Goal: Information Seeking & Learning: Learn about a topic

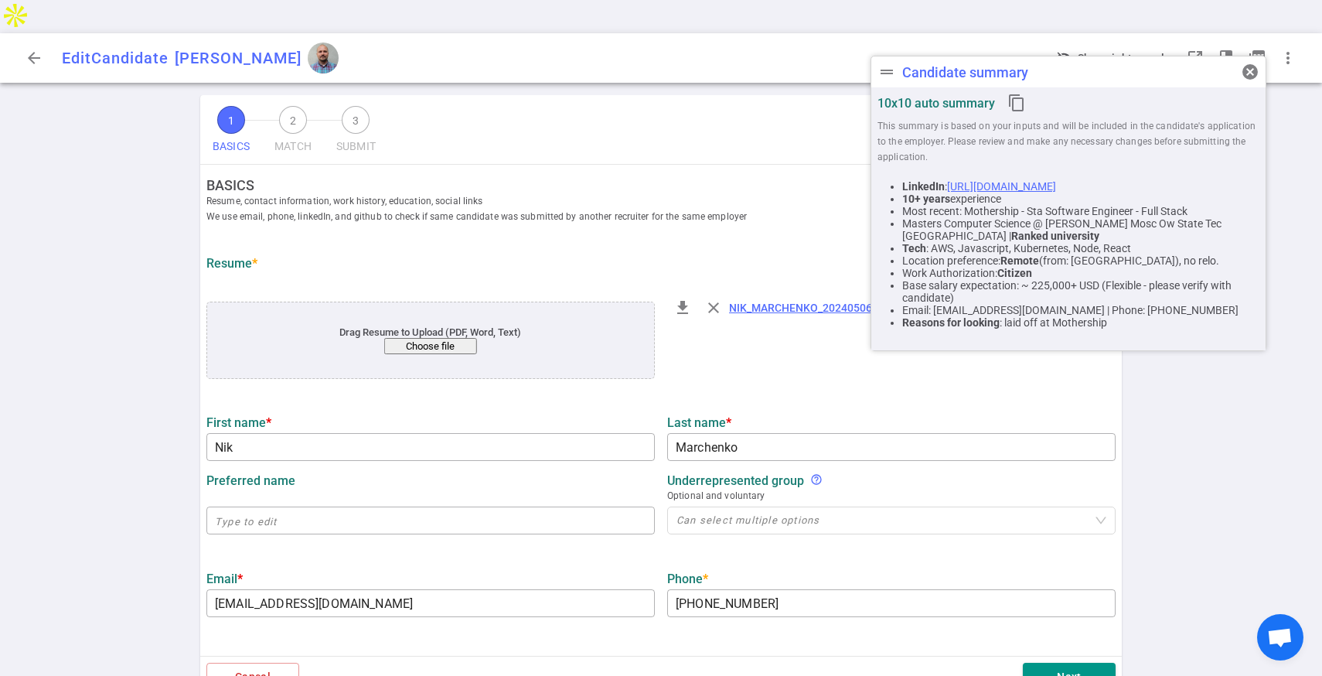
click at [44, 43] on div "arrow_back Edit Candidate [PERSON_NAME]" at bounding box center [233, 58] width 428 height 31
click at [42, 43] on button "arrow_back" at bounding box center [34, 58] width 31 height 31
click at [37, 49] on span "arrow_back" at bounding box center [34, 58] width 19 height 19
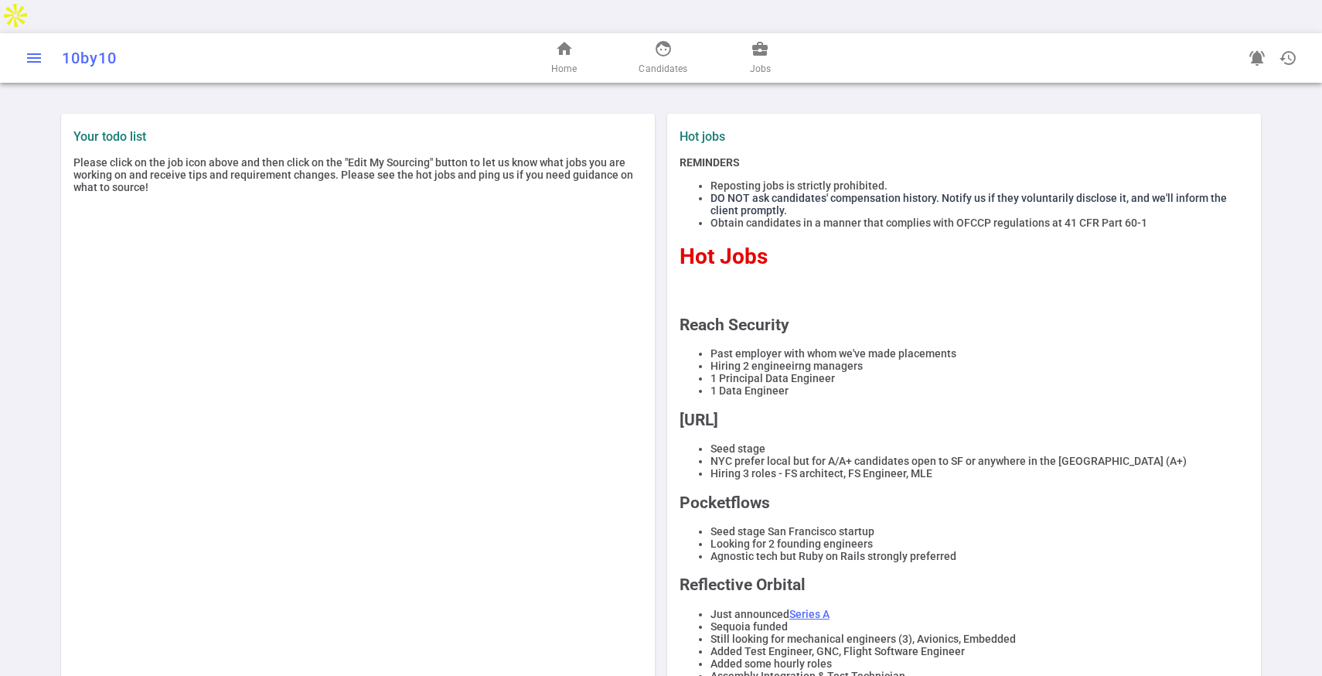
click at [36, 43] on button "menu" at bounding box center [34, 58] width 31 height 31
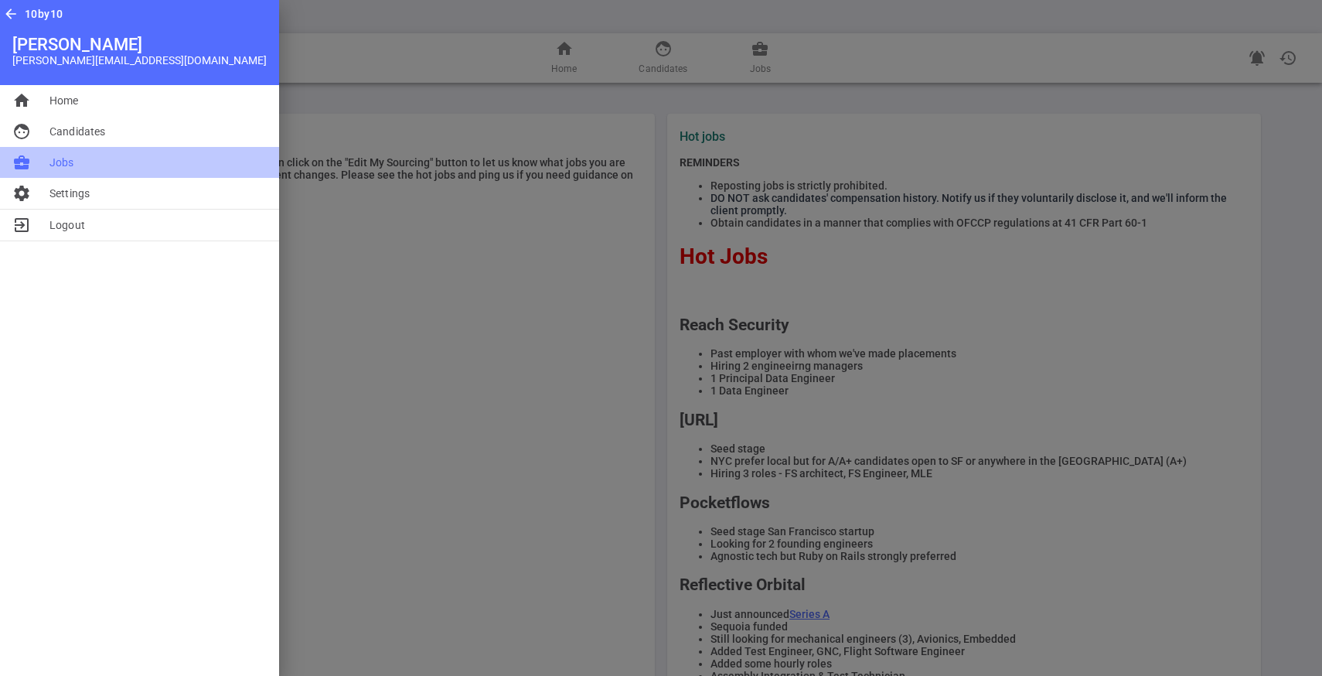
click at [56, 157] on span "Jobs" at bounding box center [61, 162] width 25 height 15
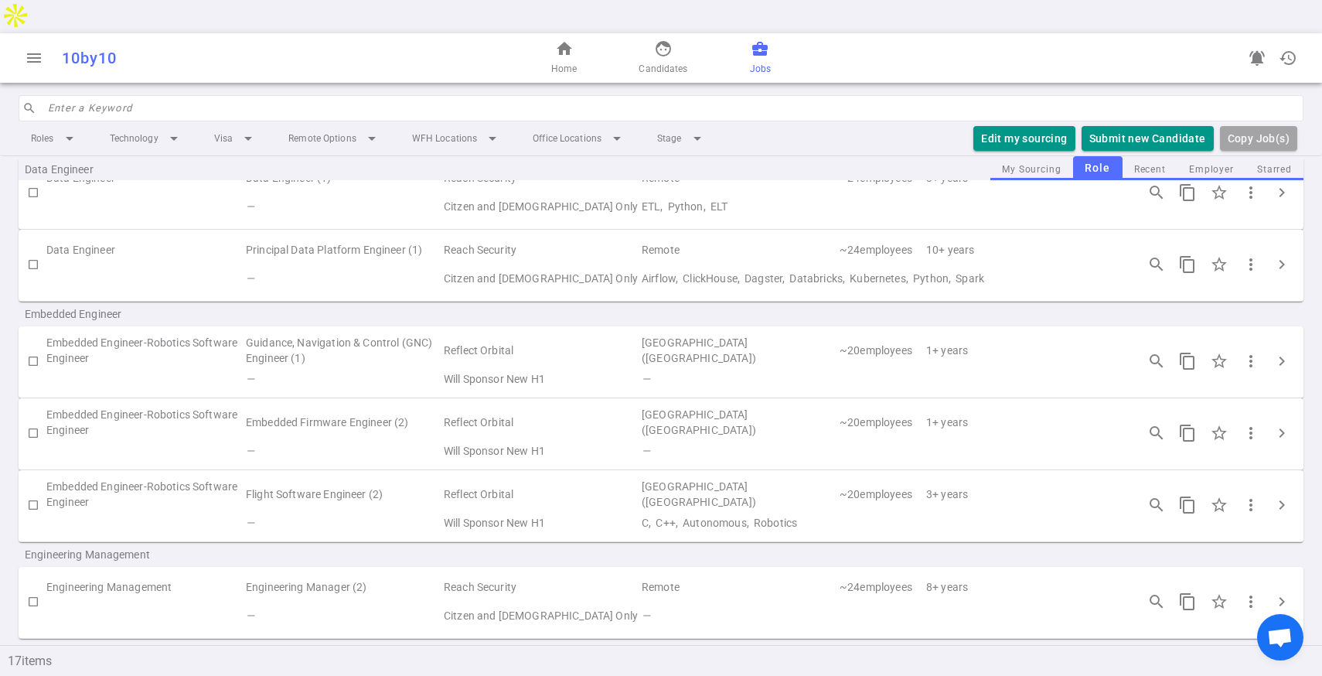
scroll to position [69, 0]
click at [1277, 588] on span "chevron_right" at bounding box center [1282, 597] width 19 height 19
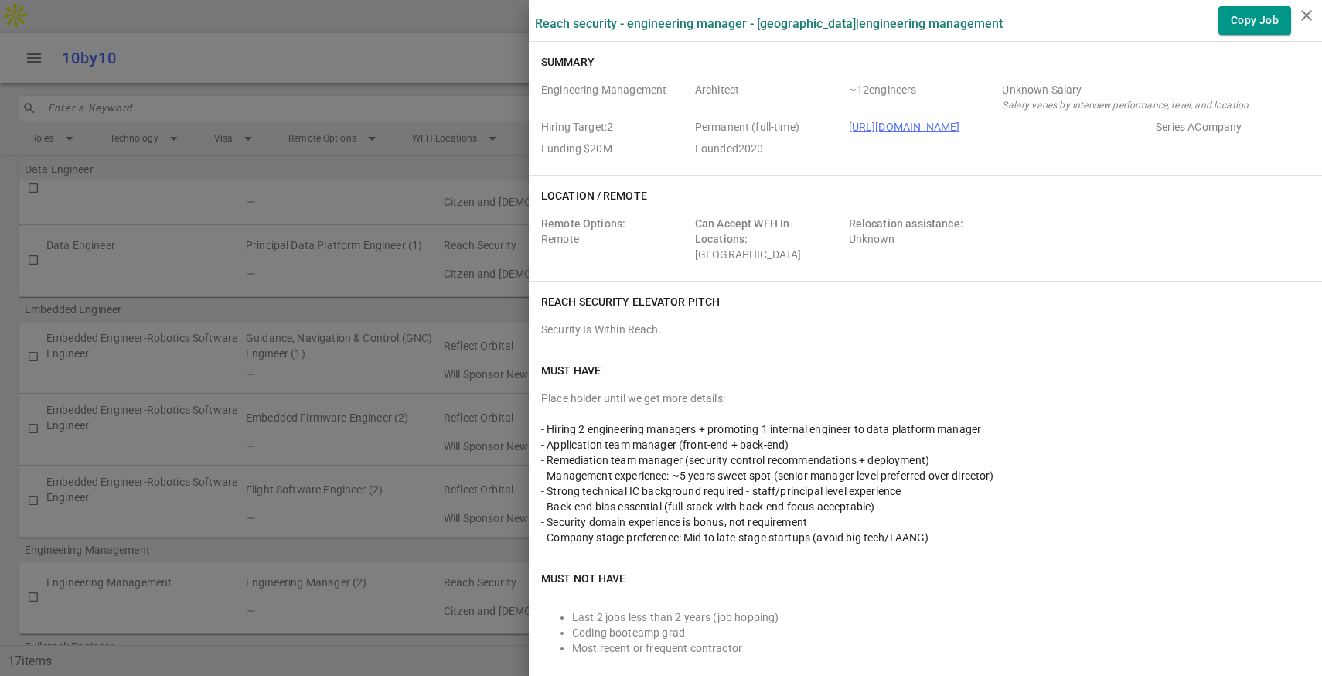
click at [411, 352] on div at bounding box center [661, 338] width 1322 height 676
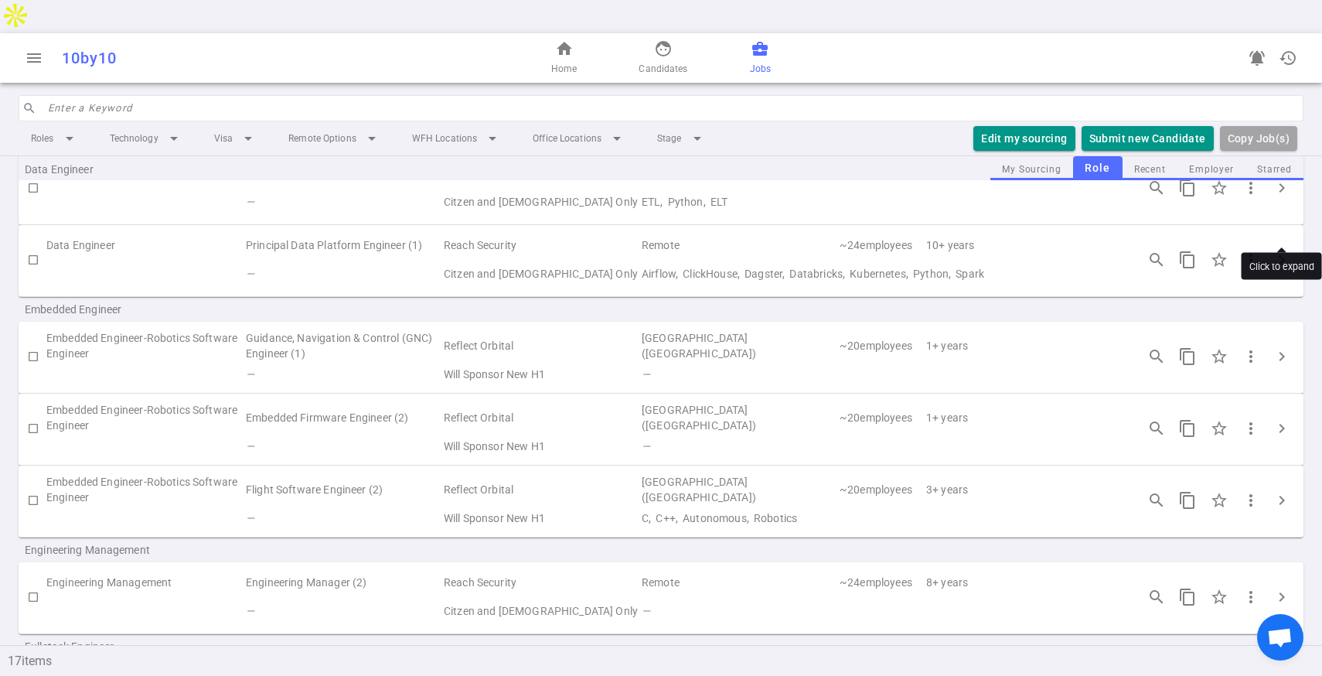
click at [1280, 251] on span "chevron_right" at bounding box center [1282, 260] width 19 height 19
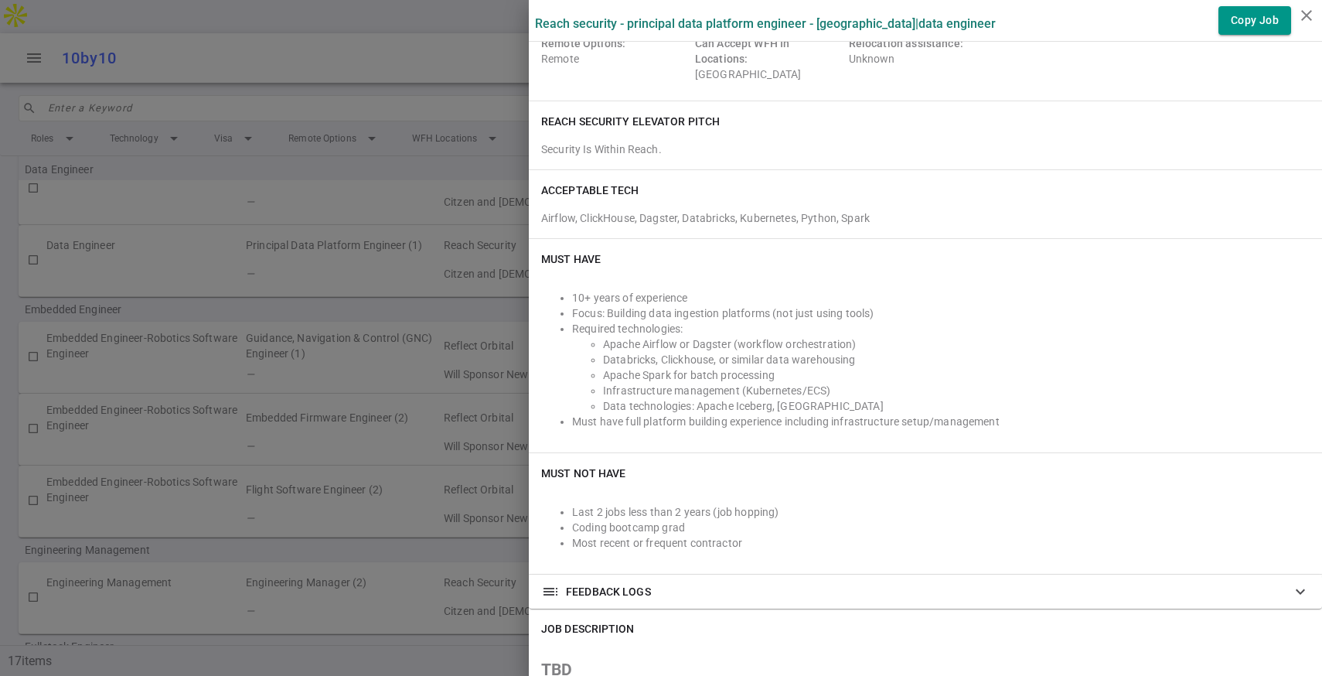
scroll to position [158, 0]
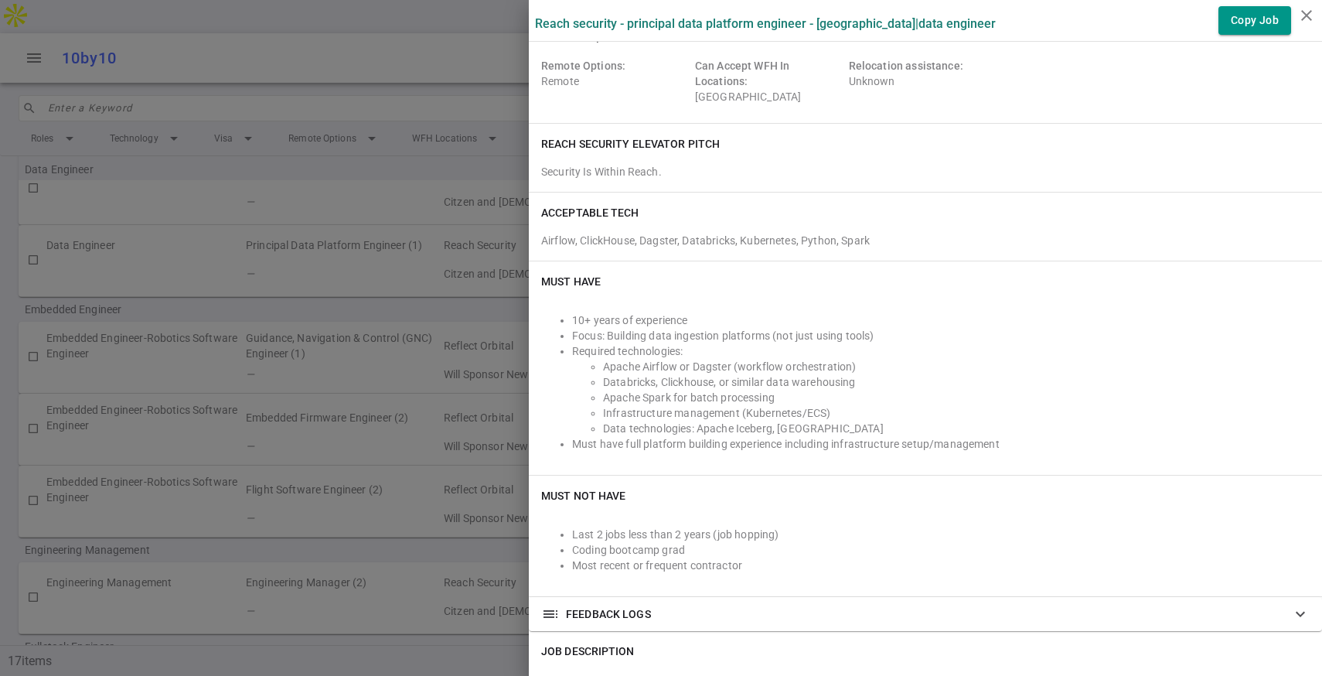
click at [749, 414] on li "Infrastructure management (Kubernetes/ECS)" at bounding box center [956, 412] width 707 height 15
click at [647, 434] on li "Data technologies: Apache Iceberg, [GEOGRAPHIC_DATA]" at bounding box center [956, 428] width 707 height 15
click at [647, 430] on li "Data technologies: Apache Iceberg, [GEOGRAPHIC_DATA]" at bounding box center [956, 428] width 707 height 15
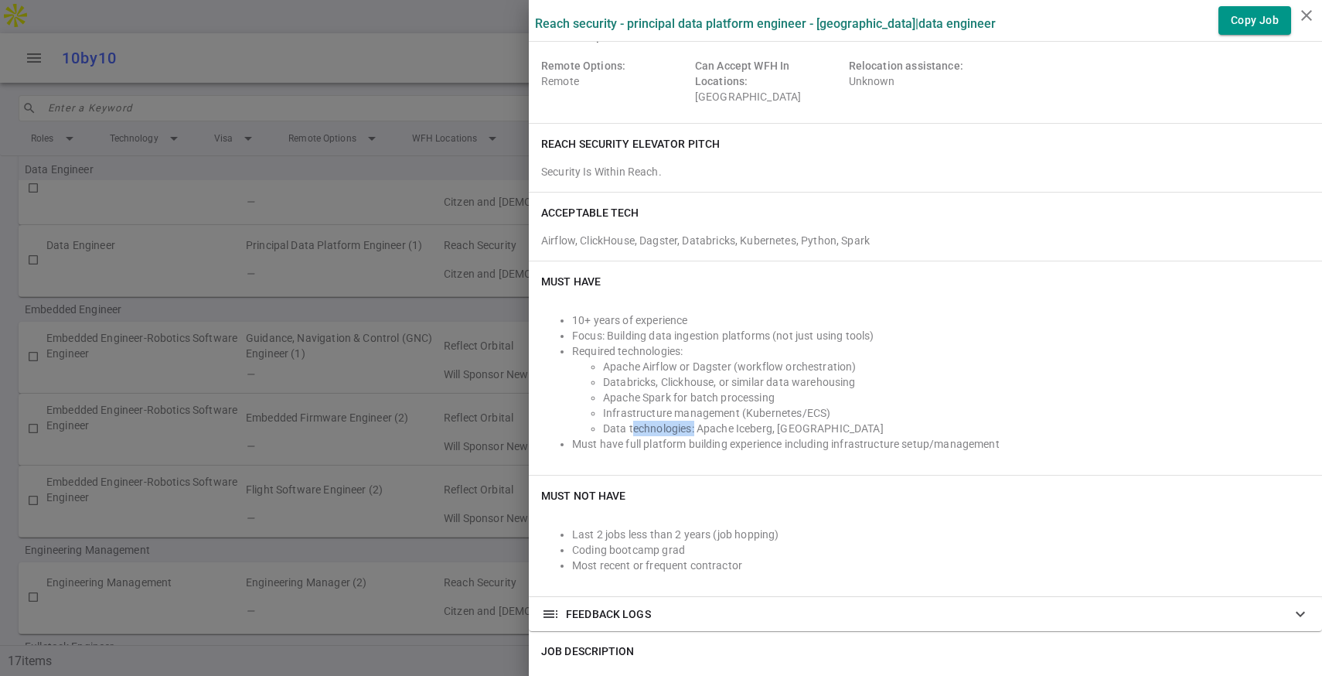
click at [647, 430] on li "Data technologies: Apache Iceberg, [GEOGRAPHIC_DATA]" at bounding box center [956, 428] width 707 height 15
click at [653, 442] on li "Must have full platform building experience including infrastructure setup/mana…" at bounding box center [941, 443] width 738 height 15
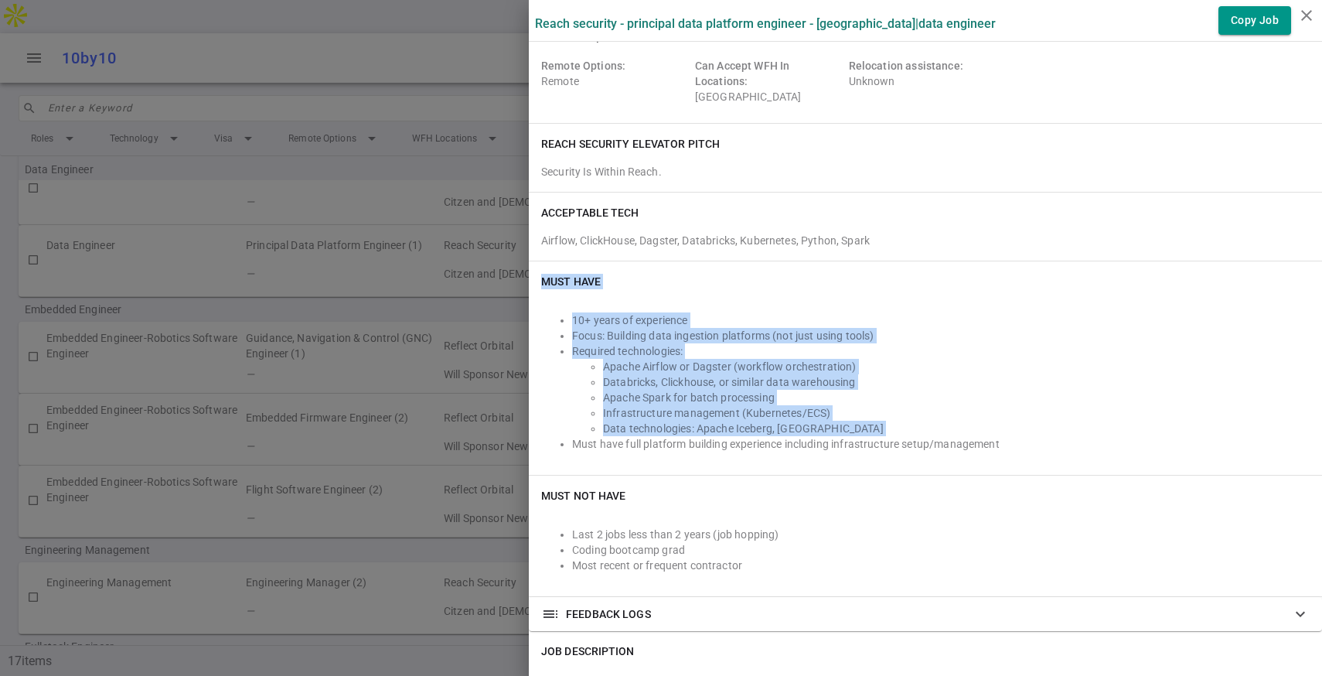
click at [653, 442] on li "Must have full platform building experience including infrastructure setup/mana…" at bounding box center [941, 443] width 738 height 15
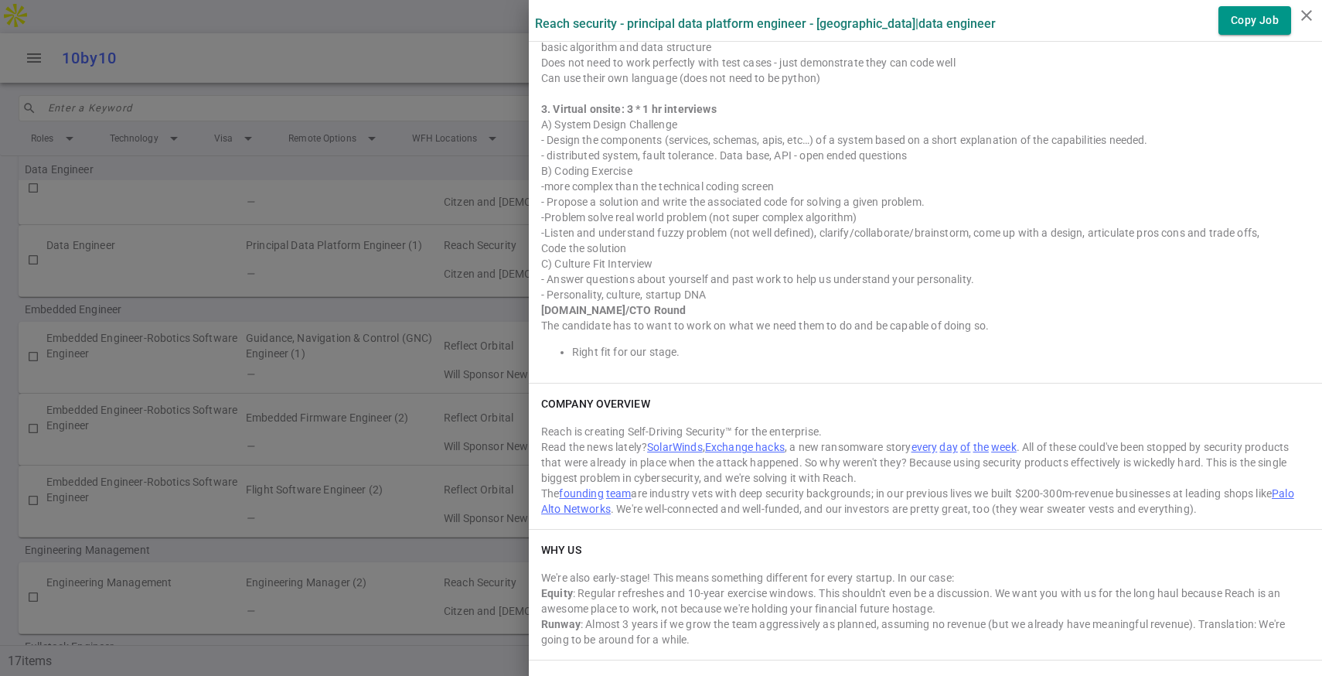
scroll to position [1062, 0]
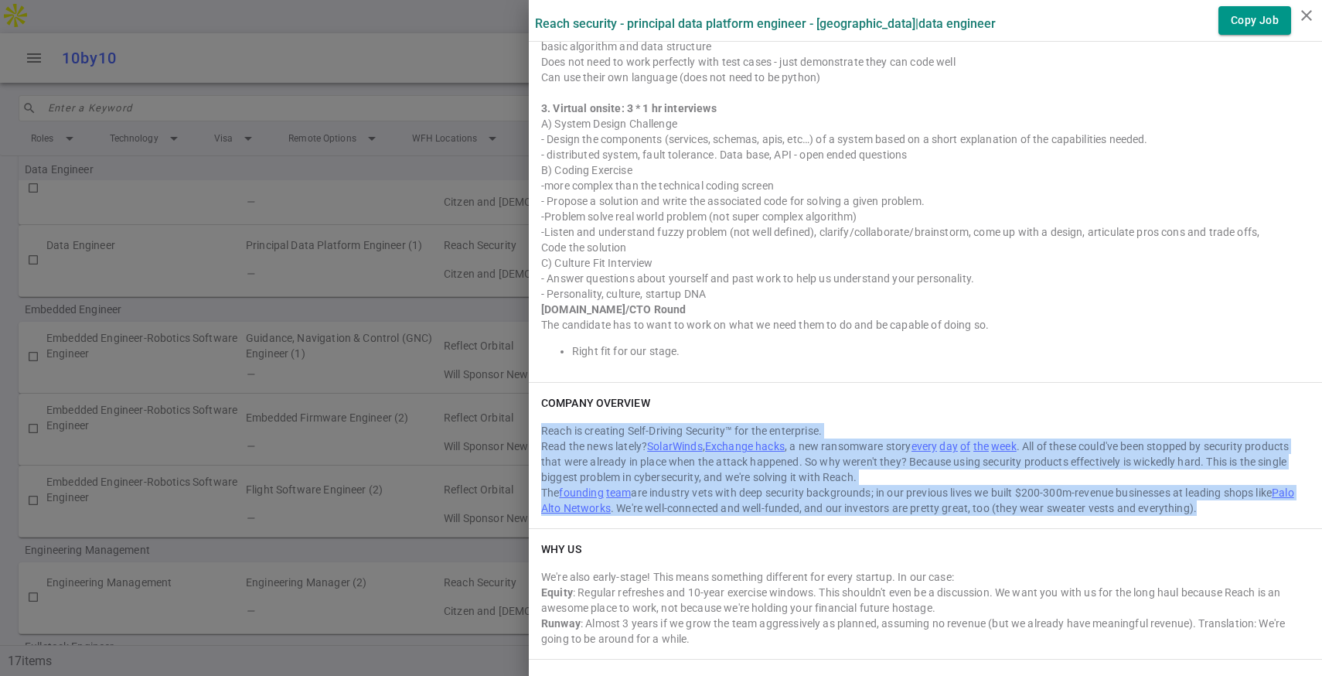
drag, startPoint x: 749, startPoint y: 416, endPoint x: 820, endPoint y: 520, distance: 125.3
click at [820, 520] on div "COMPANY OVERVIEW Reach is creating Self-Driving Security™ for the enterprise. R…" at bounding box center [925, 455] width 793 height 145
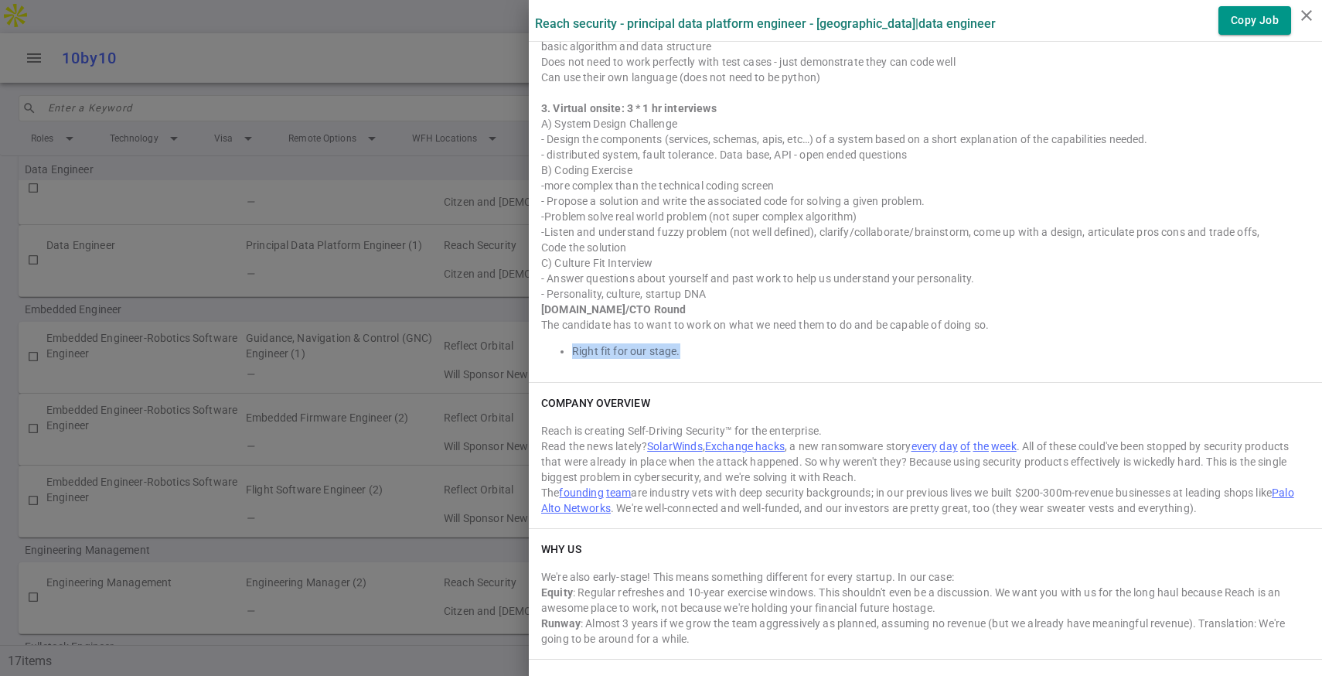
drag, startPoint x: 685, startPoint y: 349, endPoint x: 582, endPoint y: 343, distance: 103.8
click at [582, 343] on div "1. General screen with hiring manager (15-30m) with hiring manager Discussion (…" at bounding box center [925, 141] width 769 height 435
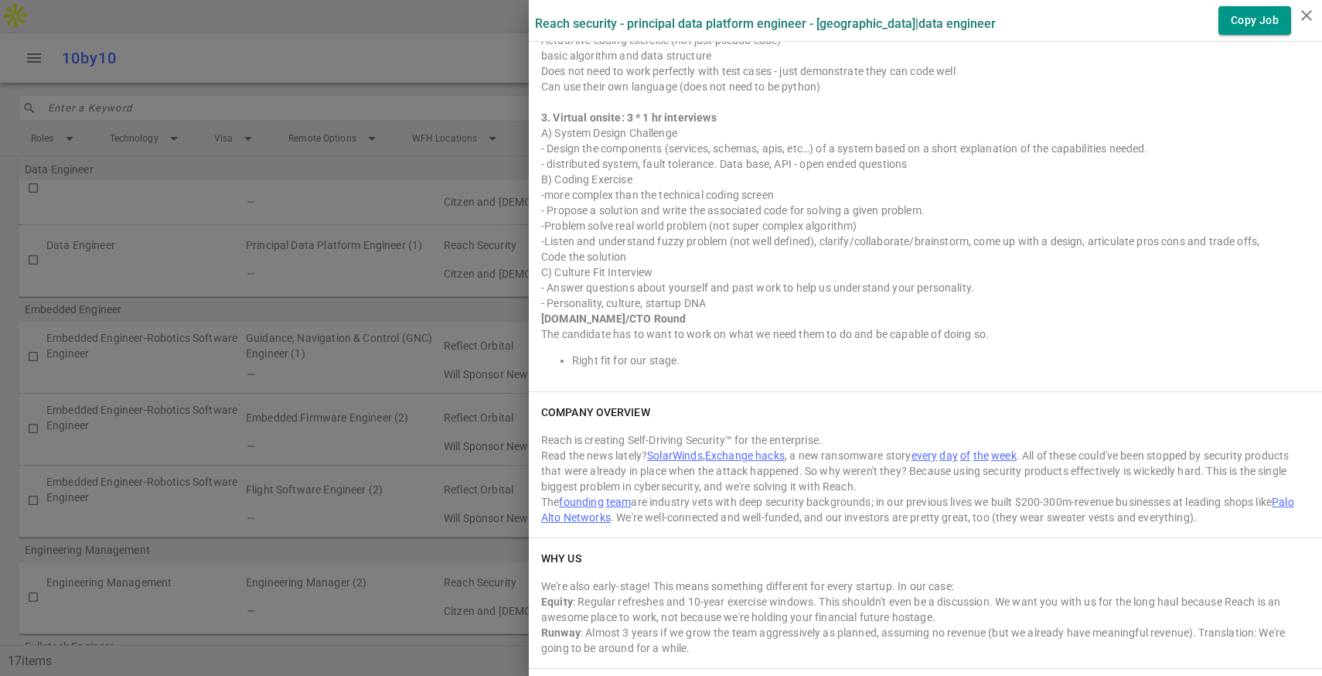
click at [440, 114] on div at bounding box center [661, 338] width 1322 height 676
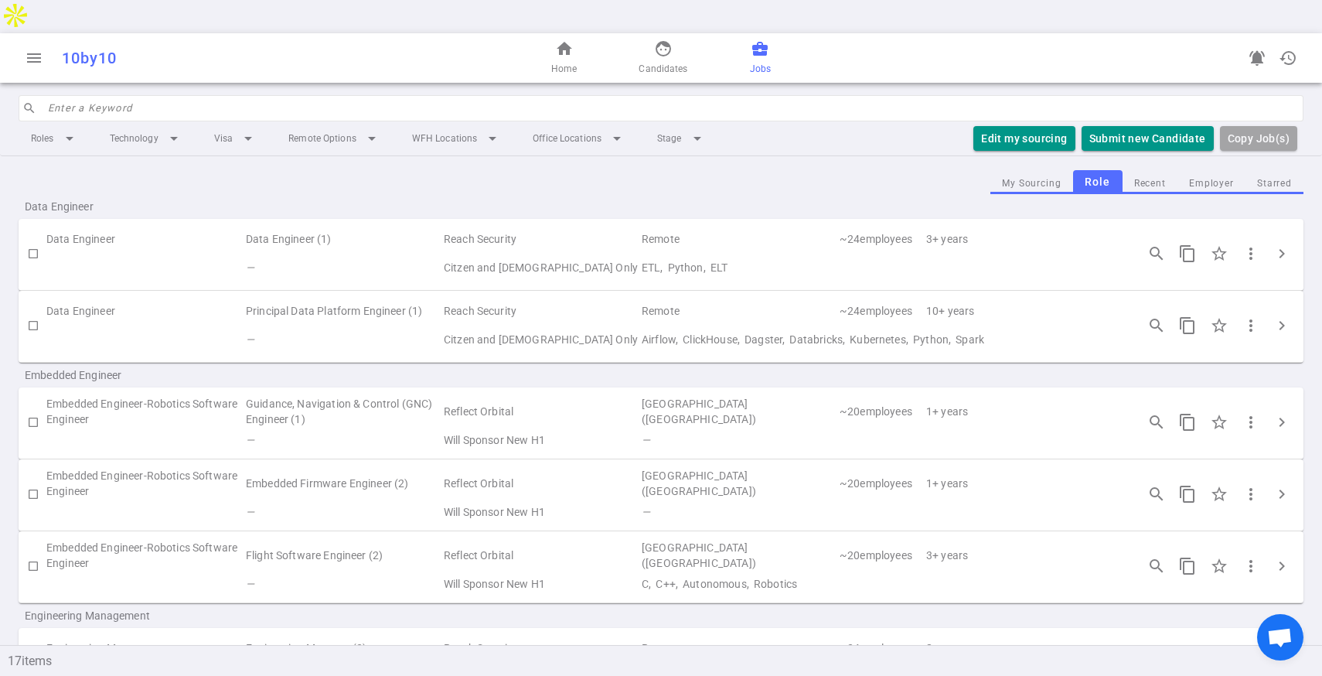
scroll to position [0, 0]
click at [693, 228] on td "Remote" at bounding box center [739, 242] width 198 height 29
click at [1268, 241] on div "search_insights content_copy star_border more_vert chevron_right" at bounding box center [1219, 257] width 169 height 32
click at [1281, 247] on span "chevron_right" at bounding box center [1282, 256] width 19 height 19
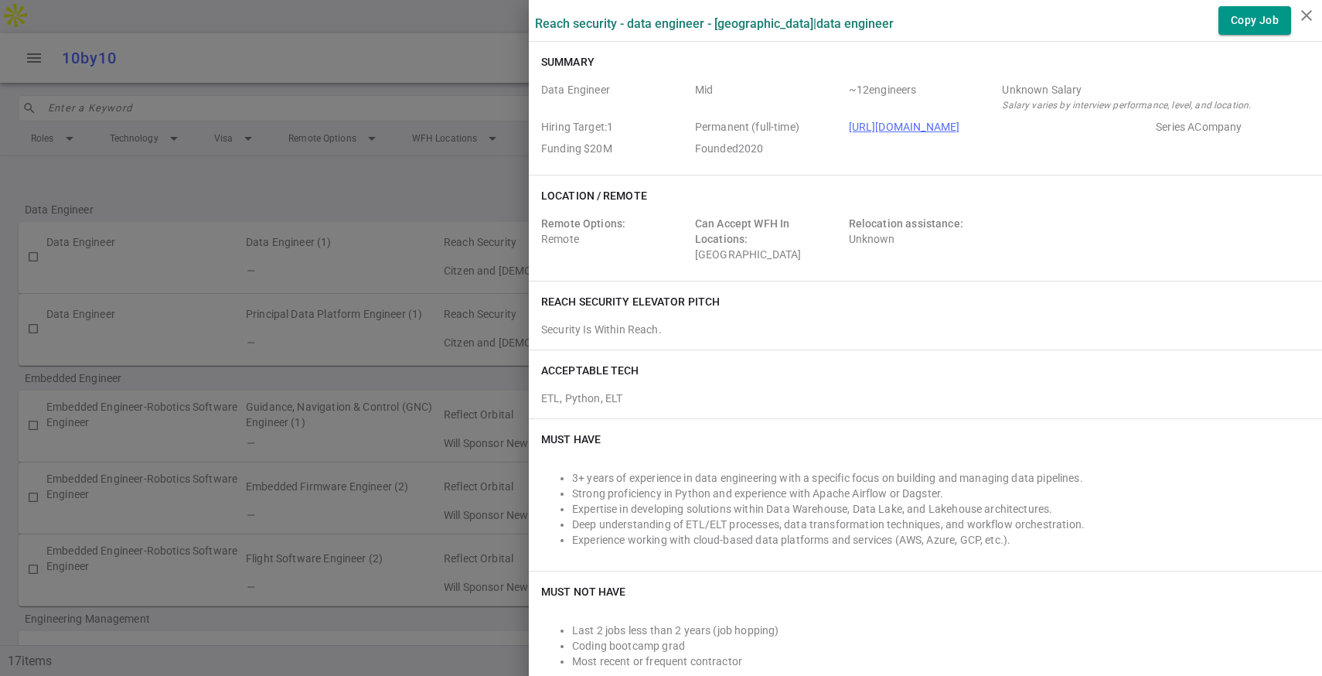
click at [460, 220] on div at bounding box center [661, 338] width 1322 height 676
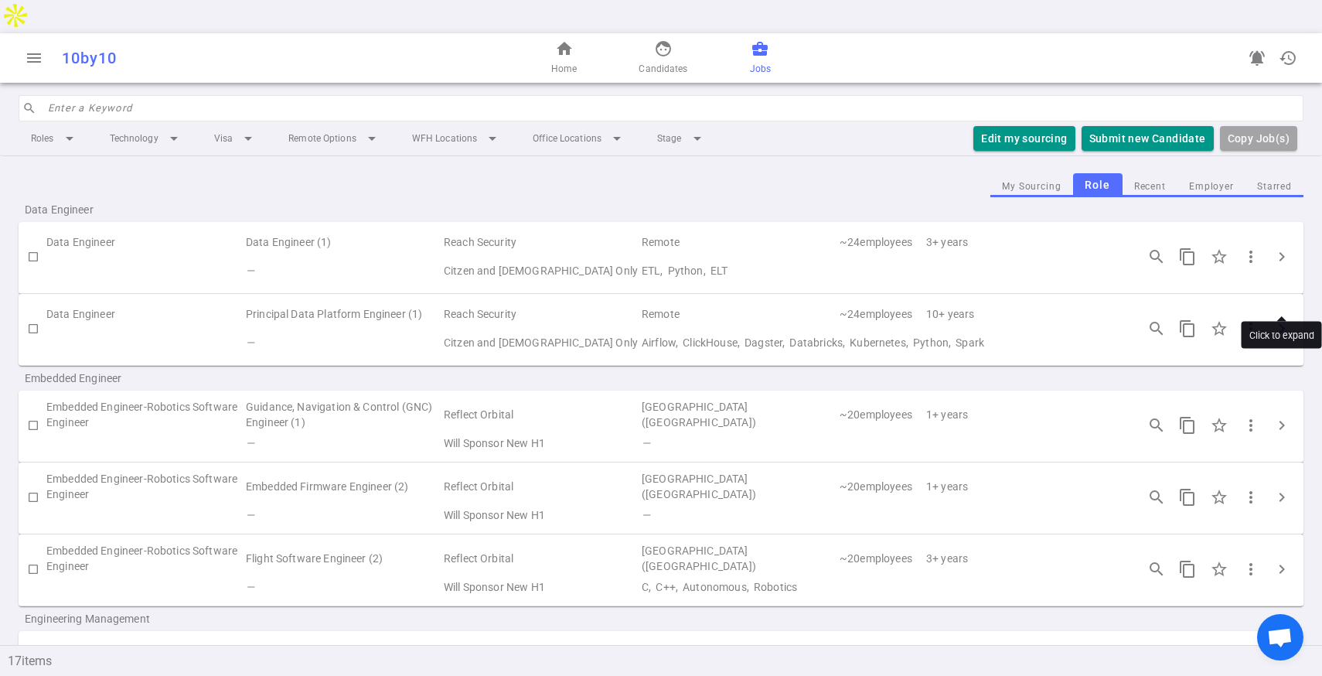
click at [1287, 319] on span "chevron_right" at bounding box center [1282, 328] width 19 height 19
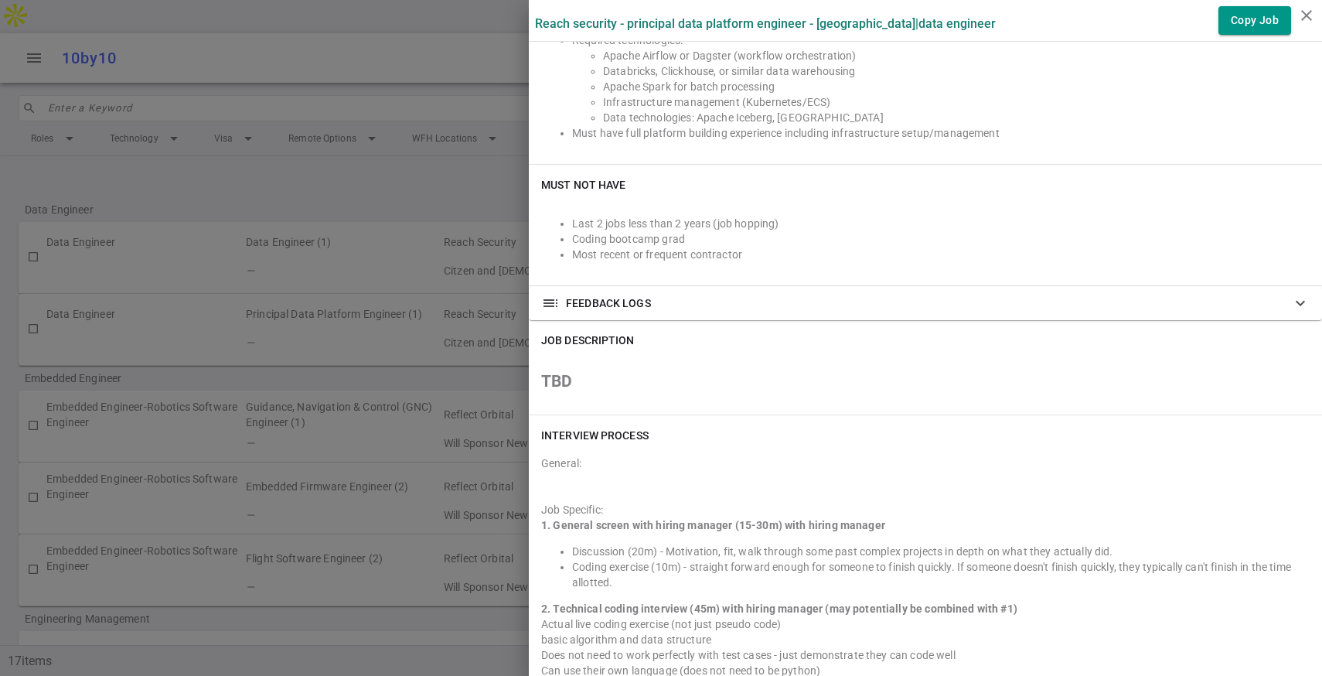
scroll to position [473, 0]
